Goal: Task Accomplishment & Management: Use online tool/utility

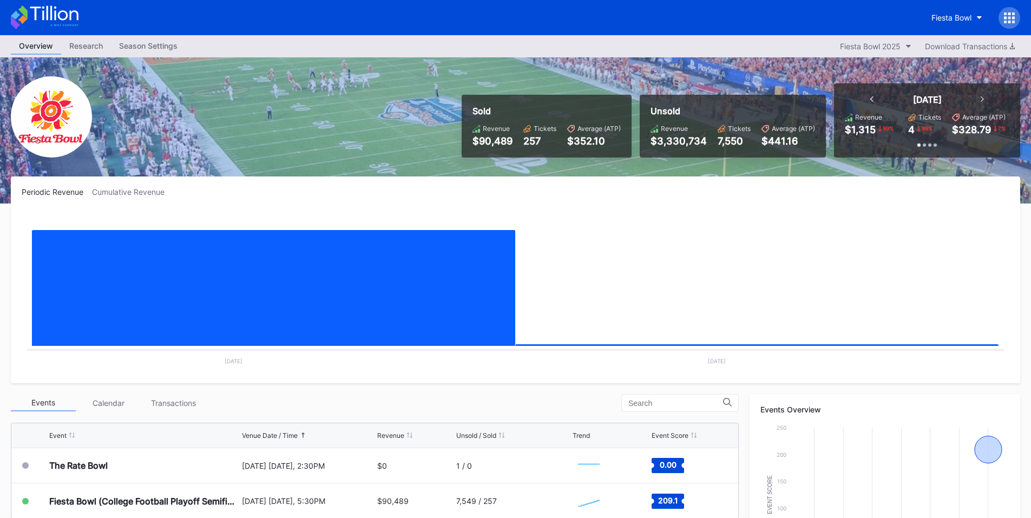
click at [510, 10] on div "Fiesta Bowl" at bounding box center [515, 17] width 1031 height 35
click at [1007, 11] on div at bounding box center [1010, 18] width 22 height 22
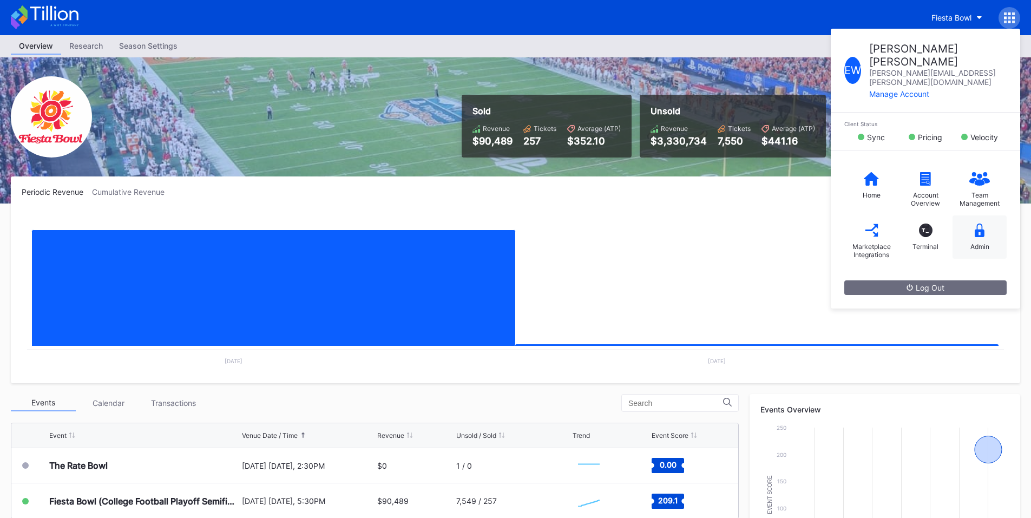
click at [995, 215] on div "Admin" at bounding box center [980, 236] width 54 height 43
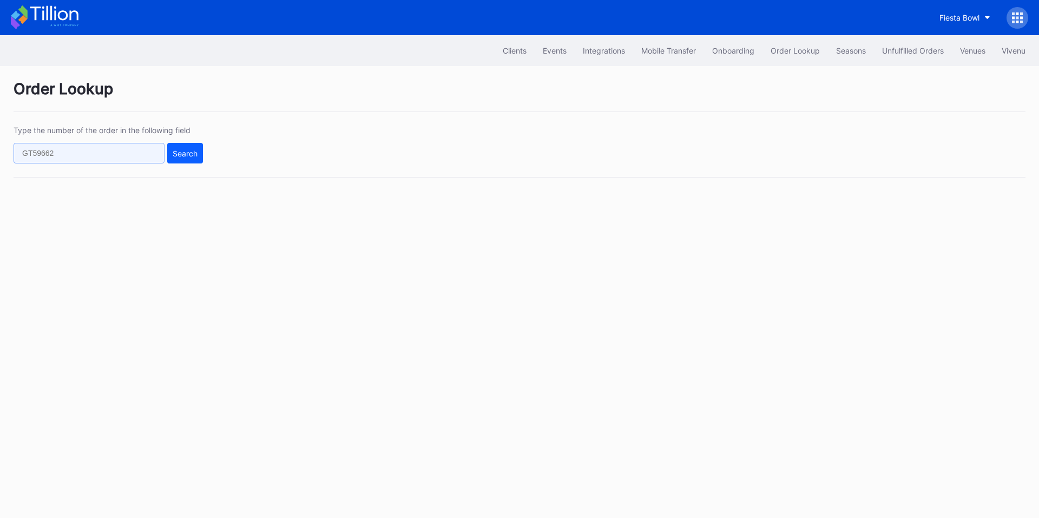
click at [132, 157] on input "text" at bounding box center [89, 153] width 151 height 21
paste input "SFSZJFKYE6"
click at [179, 160] on button "Search" at bounding box center [185, 153] width 36 height 21
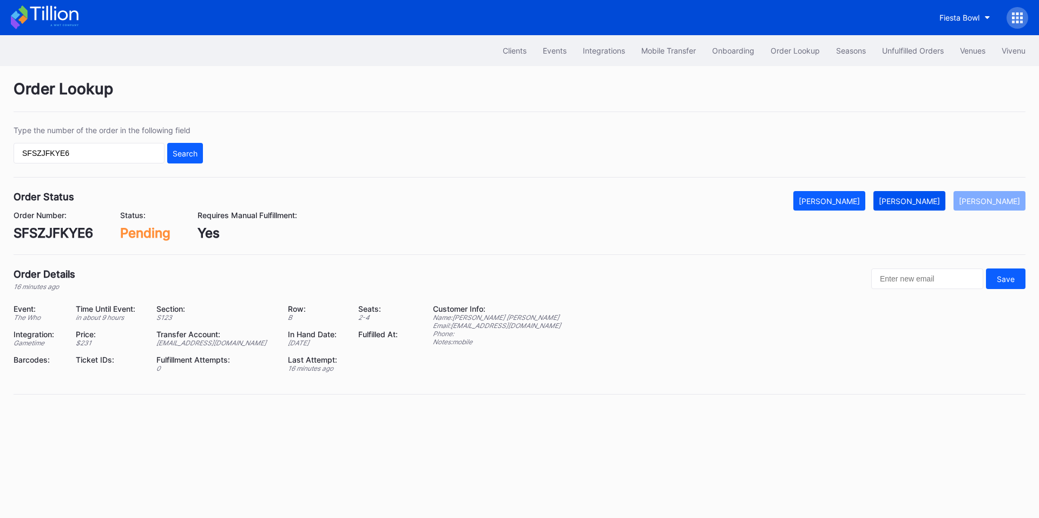
click at [924, 198] on div "[PERSON_NAME]" at bounding box center [909, 200] width 61 height 9
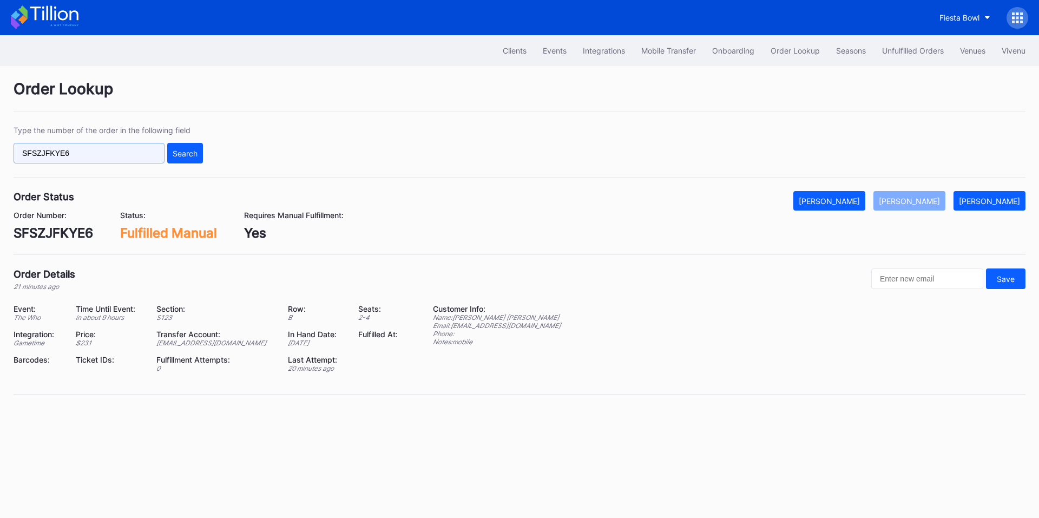
click at [118, 160] on input "SFSZJFKYE6" at bounding box center [89, 153] width 151 height 21
paste input "61x8cndvelx"
click at [180, 156] on div "Search" at bounding box center [185, 153] width 25 height 9
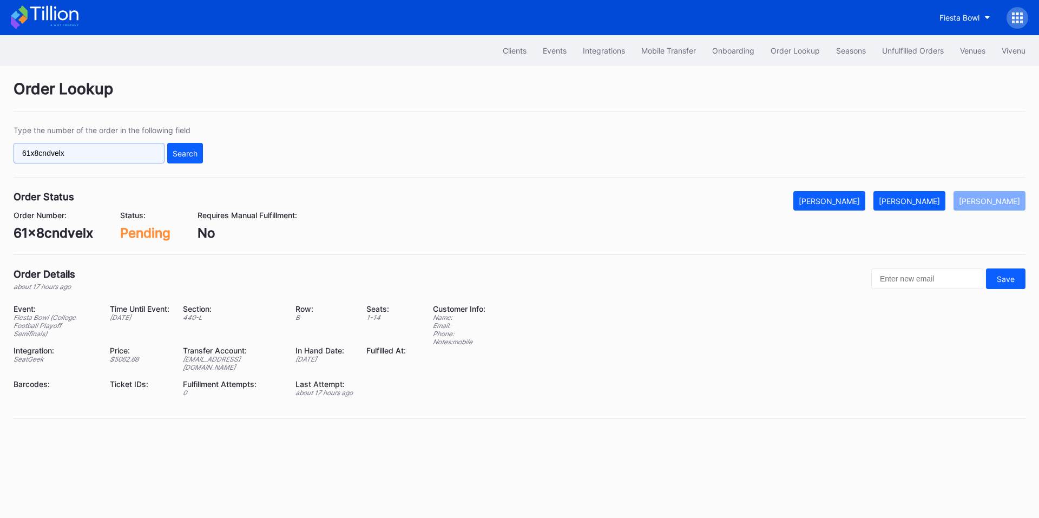
click at [126, 158] on input "61x8cndvelx" at bounding box center [89, 153] width 151 height 21
paste input "5pkocq555y8"
click at [182, 154] on div "Search" at bounding box center [185, 153] width 25 height 9
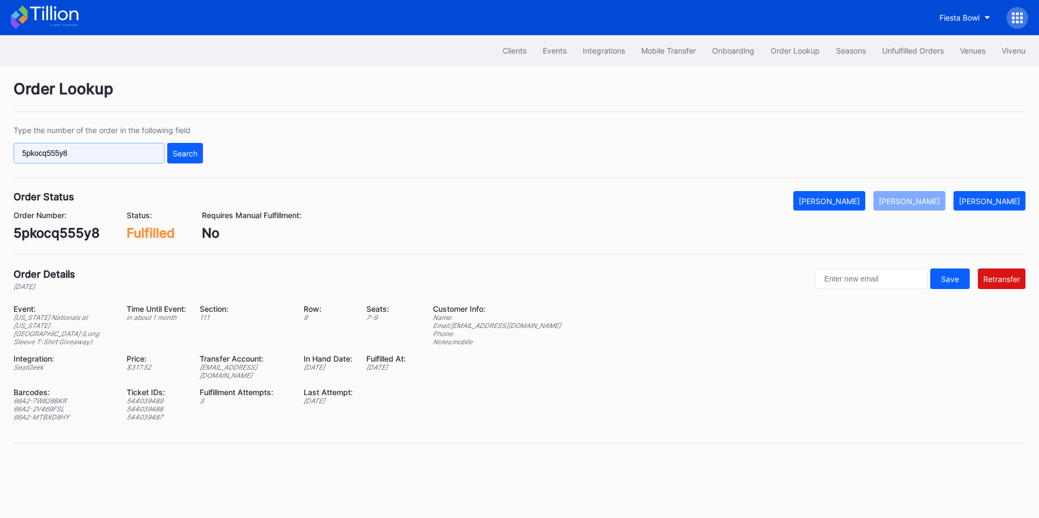
click at [114, 155] on input "5pkocq555y8" at bounding box center [89, 153] width 151 height 21
paste input "BT29R9VU63"
click at [194, 162] on button "Search" at bounding box center [185, 153] width 36 height 21
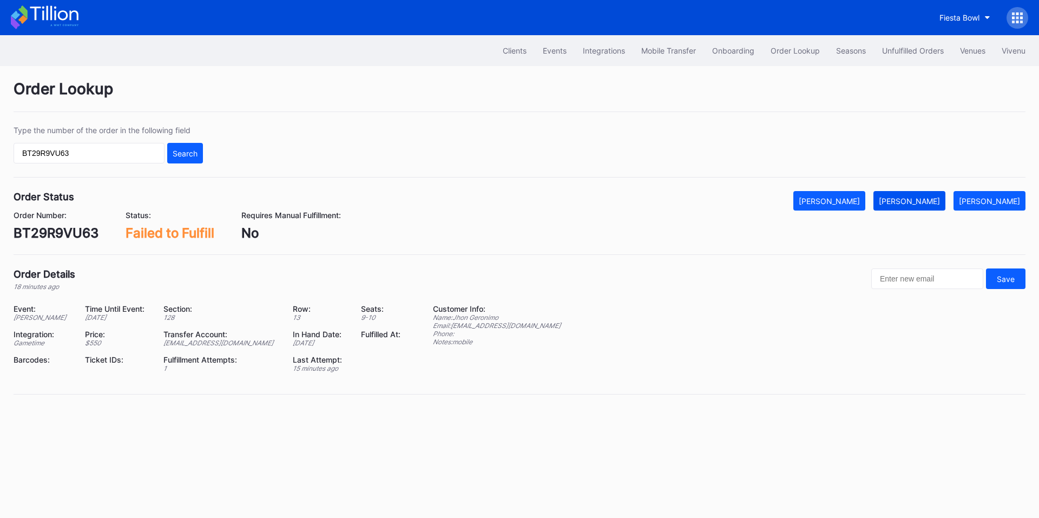
click at [927, 196] on div "[PERSON_NAME]" at bounding box center [909, 200] width 61 height 9
click at [121, 149] on input "BT29R9VU63" at bounding box center [89, 153] width 151 height 21
paste input "621063207"
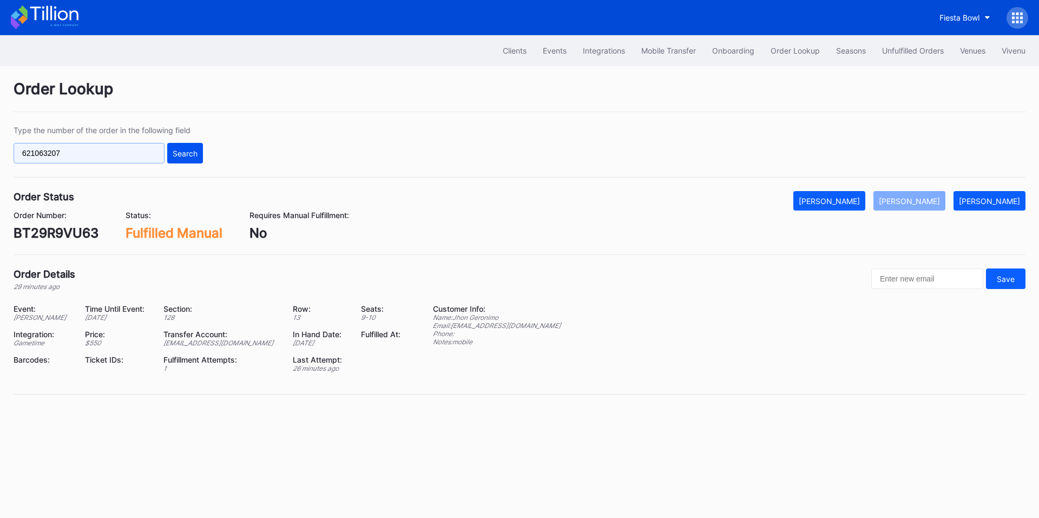
type input "621063207"
click at [187, 154] on div "Search" at bounding box center [185, 153] width 25 height 9
